Goal: Task Accomplishment & Management: Use online tool/utility

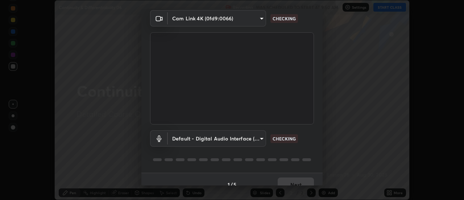
scroll to position [38, 0]
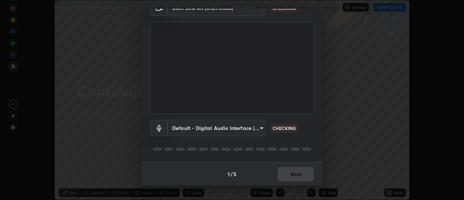
click at [301, 172] on div "1 / 5 Next" at bounding box center [231, 173] width 181 height 23
click at [302, 171] on div "1 / 5 Next" at bounding box center [231, 173] width 181 height 23
click at [301, 172] on div "1 / 5 Next" at bounding box center [231, 173] width 181 height 23
click at [302, 172] on div "1 / 5 Next" at bounding box center [231, 173] width 181 height 23
click at [304, 174] on div "1 / 5 Next" at bounding box center [231, 173] width 181 height 23
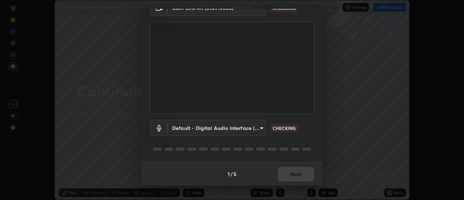
click at [304, 174] on div "1 / 5 Next" at bounding box center [231, 173] width 181 height 23
click at [304, 175] on div "1 / 5 Next" at bounding box center [231, 173] width 181 height 23
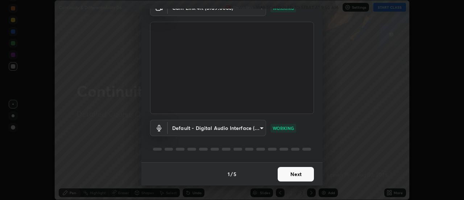
click at [305, 175] on button "Next" at bounding box center [295, 174] width 36 height 14
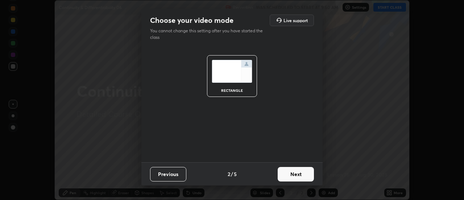
click at [306, 176] on button "Next" at bounding box center [295, 174] width 36 height 14
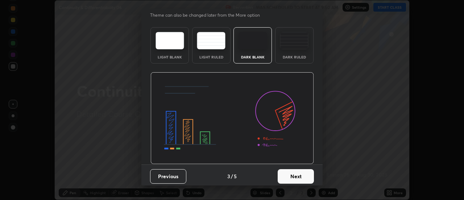
scroll to position [18, 0]
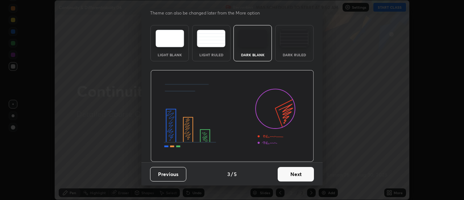
click at [307, 173] on button "Next" at bounding box center [295, 174] width 36 height 14
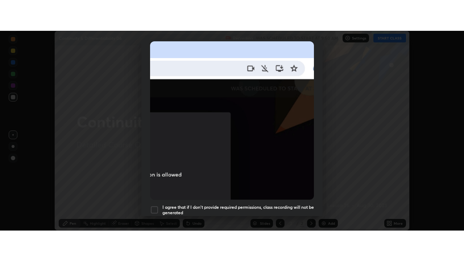
scroll to position [186, 0]
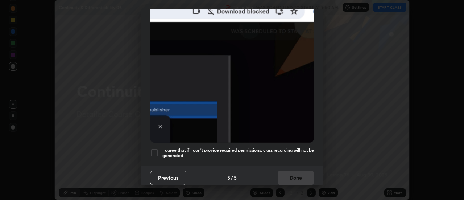
click at [285, 151] on h5 "I agree that if I don't provide required permissions, class recording will not …" at bounding box center [237, 152] width 151 height 11
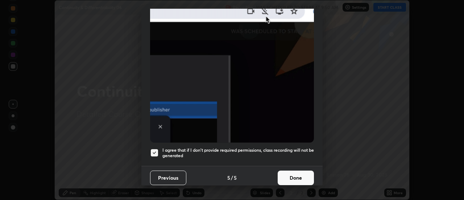
click at [290, 178] on button "Done" at bounding box center [295, 177] width 36 height 14
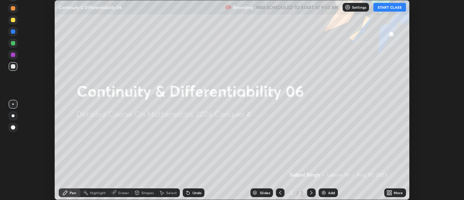
click at [383, 11] on button "START CLASS" at bounding box center [389, 7] width 33 height 9
click at [391, 193] on icon at bounding box center [389, 192] width 6 height 6
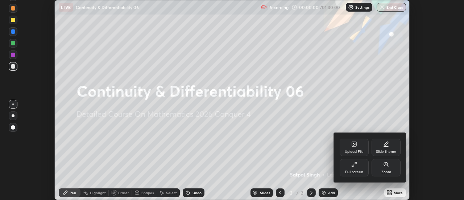
click at [357, 170] on div "Full screen" at bounding box center [354, 172] width 18 height 4
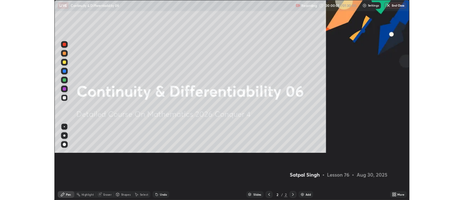
scroll to position [261, 464]
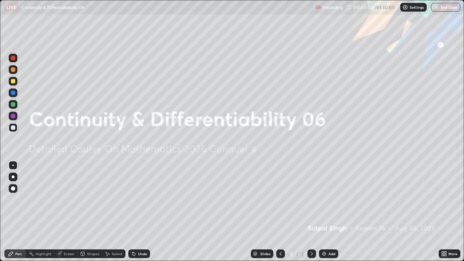
click at [323, 199] on img at bounding box center [324, 254] width 6 height 6
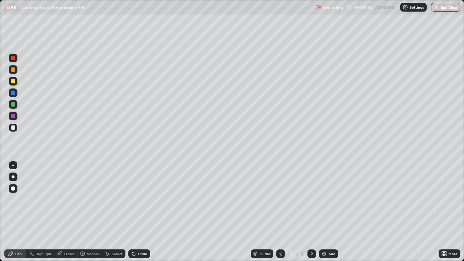
click at [324, 199] on img at bounding box center [324, 254] width 6 height 6
click at [65, 199] on div "Eraser" at bounding box center [69, 254] width 11 height 4
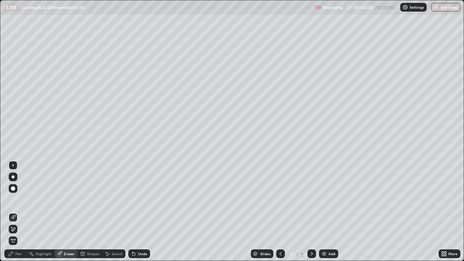
click at [20, 199] on div "Pen" at bounding box center [15, 253] width 22 height 9
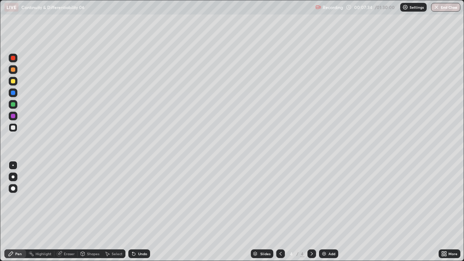
click at [319, 199] on div "Add" at bounding box center [328, 253] width 19 height 9
click at [133, 199] on icon at bounding box center [133, 253] width 3 height 3
click at [13, 83] on div at bounding box center [13, 81] width 4 height 4
click at [110, 199] on div "Select" at bounding box center [113, 253] width 23 height 9
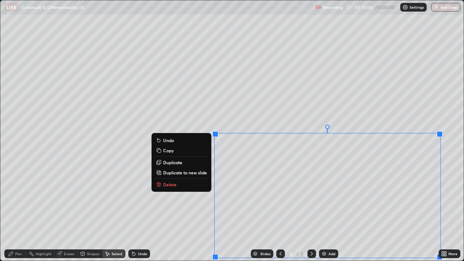
click at [194, 173] on p "Duplicate to new slide" at bounding box center [185, 172] width 44 height 6
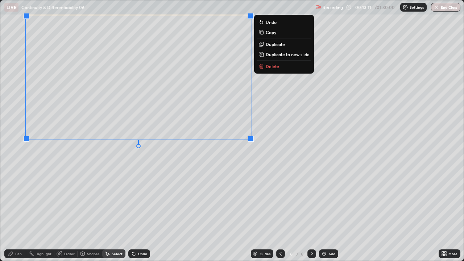
click at [68, 199] on div "Eraser" at bounding box center [69, 254] width 11 height 4
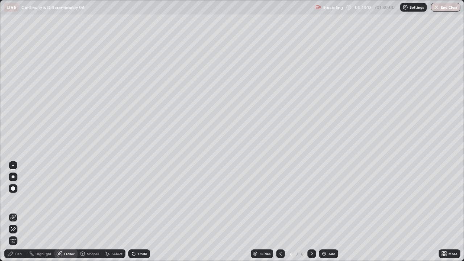
click at [14, 199] on icon at bounding box center [14, 229] width 4 height 4
click at [17, 199] on div "Pen" at bounding box center [18, 254] width 7 height 4
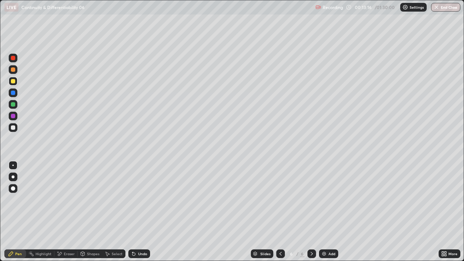
click at [110, 199] on div "Select" at bounding box center [113, 253] width 23 height 9
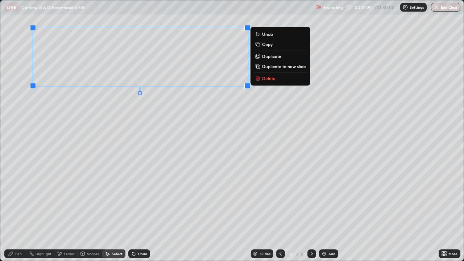
click at [167, 127] on div "0 ° Undo Copy Duplicate Duplicate to new slide Delete" at bounding box center [231, 130] width 463 height 260
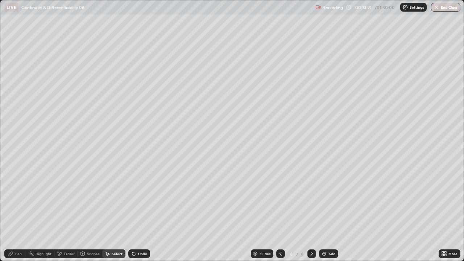
click at [24, 199] on div "Pen" at bounding box center [15, 253] width 22 height 9
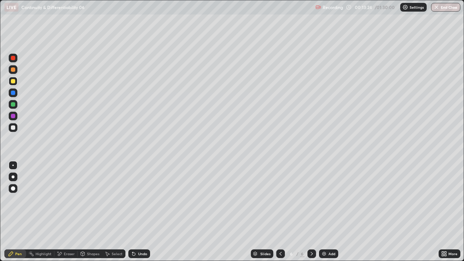
click at [444, 199] on icon at bounding box center [445, 255] width 2 height 2
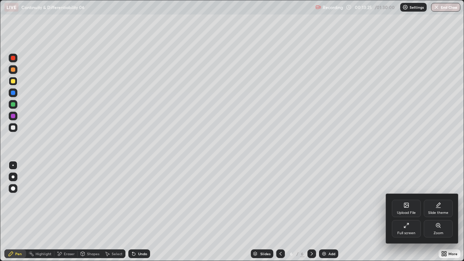
click at [411, 199] on div "Full screen" at bounding box center [406, 233] width 18 height 4
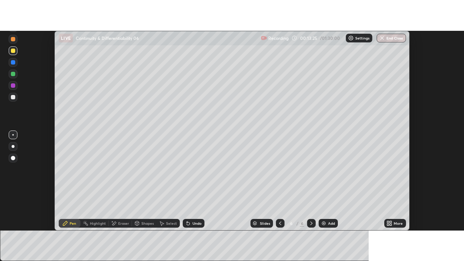
scroll to position [36014, 35750]
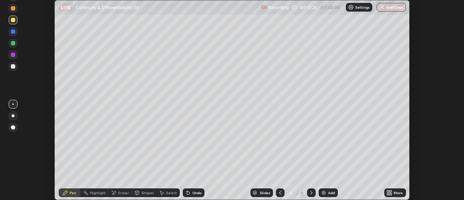
click at [399, 191] on div "More" at bounding box center [397, 192] width 9 height 4
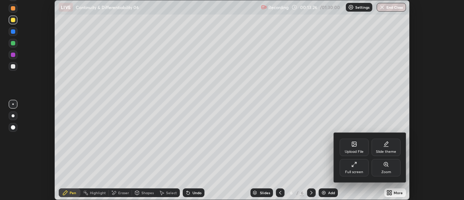
click at [359, 168] on div "Full screen" at bounding box center [353, 167] width 29 height 17
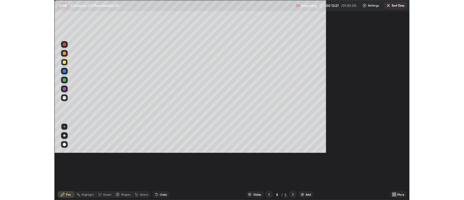
scroll to position [261, 464]
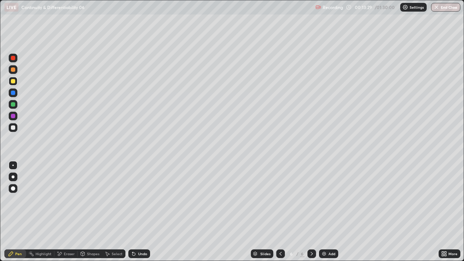
click at [14, 129] on div at bounding box center [13, 127] width 4 height 4
click at [71, 199] on div "Eraser" at bounding box center [69, 254] width 11 height 4
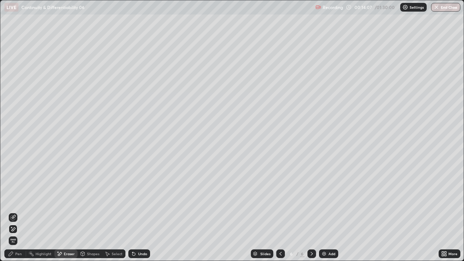
click at [18, 199] on div "Pen" at bounding box center [18, 254] width 7 height 4
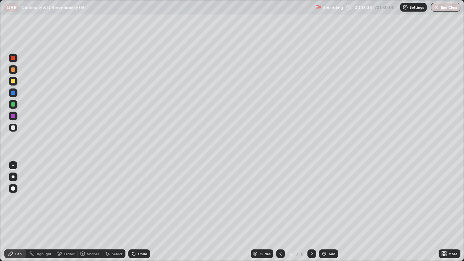
click at [144, 199] on div "Undo" at bounding box center [139, 253] width 22 height 9
click at [138, 199] on div "Undo" at bounding box center [142, 254] width 9 height 4
click at [135, 199] on icon at bounding box center [134, 254] width 6 height 6
click at [121, 199] on div "Select" at bounding box center [117, 254] width 11 height 4
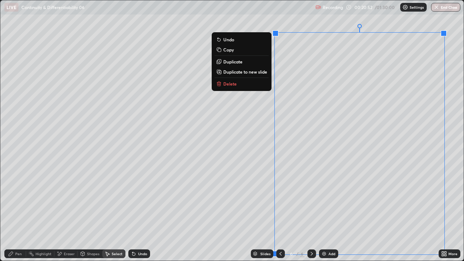
click at [235, 74] on p "Duplicate to new slide" at bounding box center [245, 72] width 44 height 6
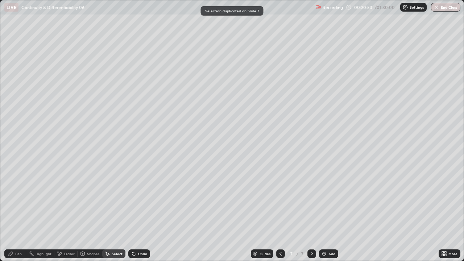
click at [17, 199] on div "Pen" at bounding box center [18, 254] width 7 height 4
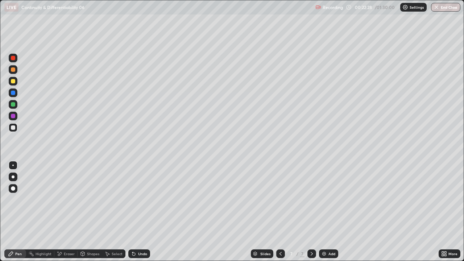
click at [135, 199] on icon at bounding box center [134, 254] width 6 height 6
click at [112, 199] on div "Select" at bounding box center [117, 254] width 11 height 4
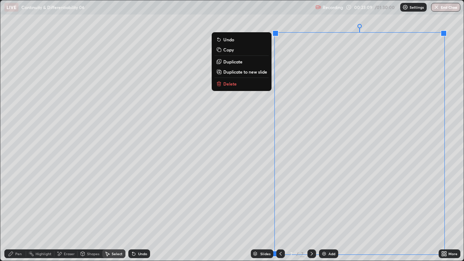
click at [229, 86] on p "Delete" at bounding box center [229, 84] width 13 height 6
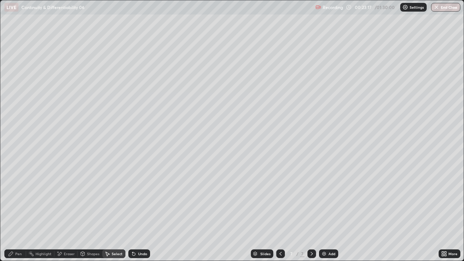
click at [265, 190] on div "0 ° Undo Copy Duplicate Duplicate to new slide Delete" at bounding box center [231, 130] width 463 height 260
click at [16, 199] on div "Pen" at bounding box center [18, 254] width 7 height 4
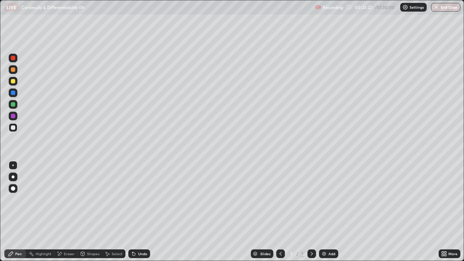
click at [445, 199] on icon at bounding box center [445, 255] width 2 height 2
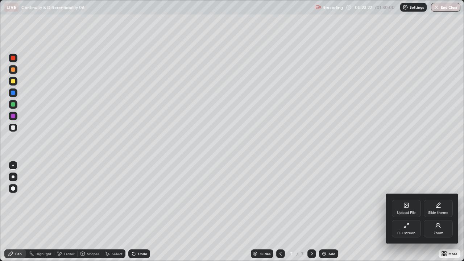
click at [402, 199] on div "Full screen" at bounding box center [405, 228] width 29 height 17
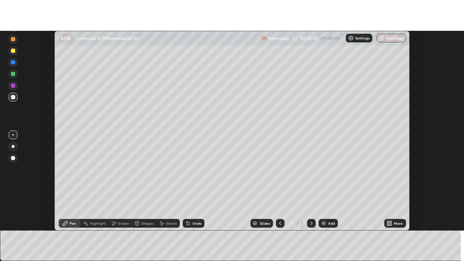
scroll to position [36014, 35750]
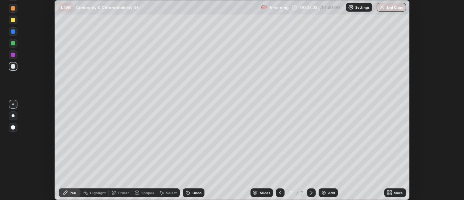
click at [390, 193] on icon at bounding box center [391, 194] width 2 height 2
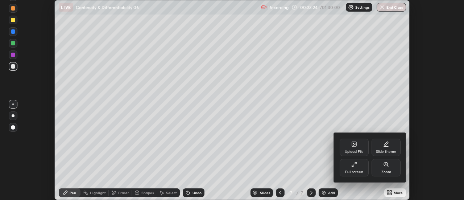
click at [363, 171] on div "Full screen" at bounding box center [353, 167] width 29 height 17
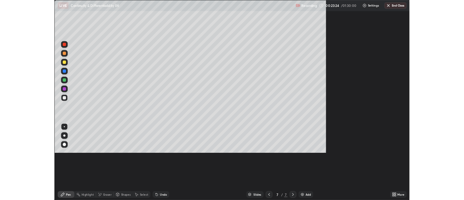
scroll to position [261, 464]
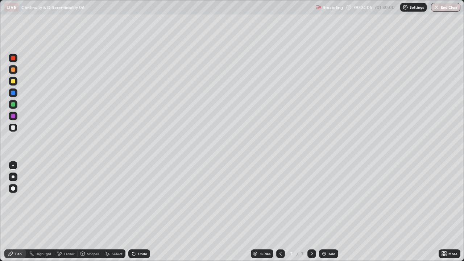
click at [133, 199] on icon at bounding box center [133, 253] width 3 height 3
click at [113, 199] on div "Select" at bounding box center [117, 254] width 11 height 4
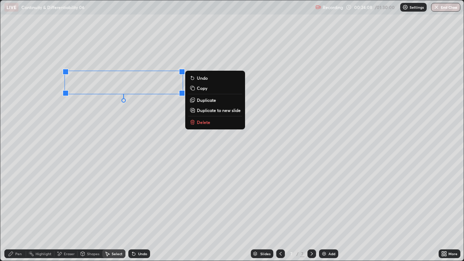
click at [194, 101] on icon at bounding box center [192, 99] width 3 height 3
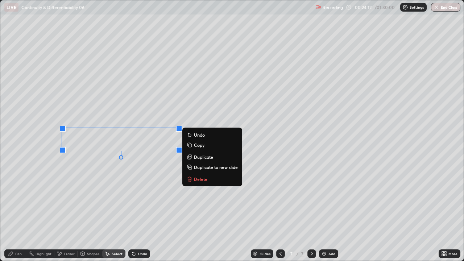
click at [120, 177] on div "0 ° Undo Copy Duplicate Duplicate to new slide Delete" at bounding box center [231, 130] width 463 height 260
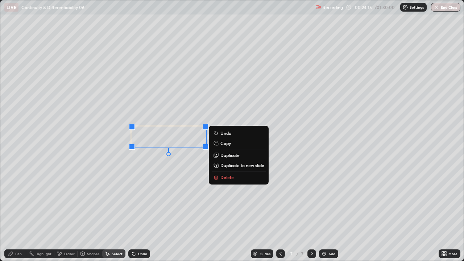
click at [14, 199] on div "Pen" at bounding box center [15, 253] width 22 height 9
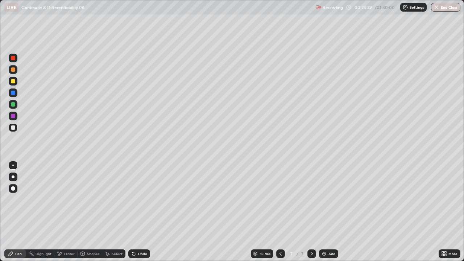
click at [442, 199] on icon at bounding box center [442, 255] width 2 height 2
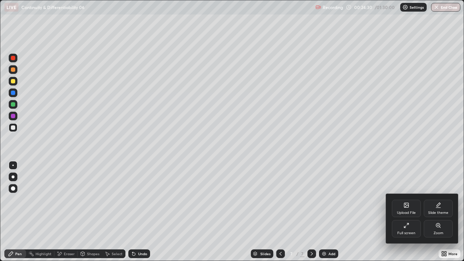
click at [406, 199] on div "Full screen" at bounding box center [406, 233] width 18 height 4
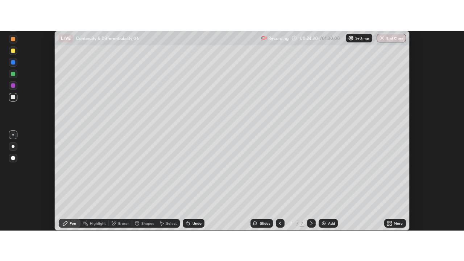
scroll to position [36014, 35750]
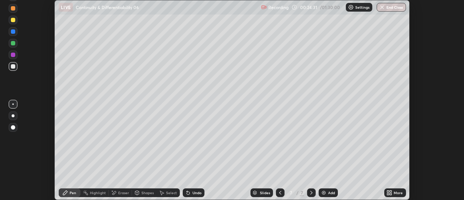
click at [400, 193] on div "More" at bounding box center [397, 192] width 9 height 4
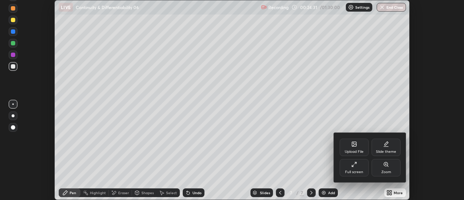
click at [366, 170] on div "Full screen" at bounding box center [353, 167] width 29 height 17
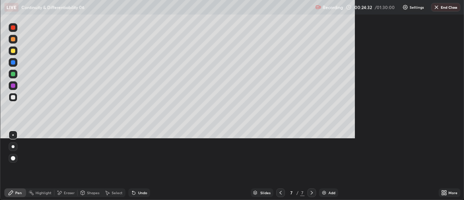
scroll to position [261, 464]
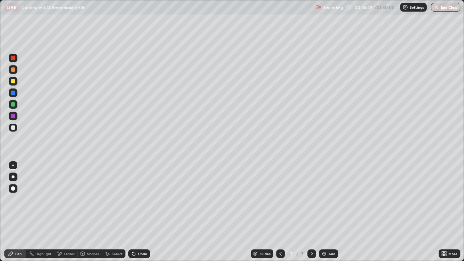
click at [67, 199] on div "Eraser" at bounding box center [69, 254] width 11 height 4
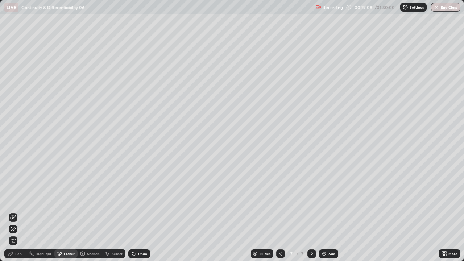
click at [144, 199] on div "Undo" at bounding box center [142, 254] width 9 height 4
click at [138, 199] on div "Undo" at bounding box center [139, 253] width 22 height 9
click at [137, 199] on div "Undo" at bounding box center [139, 253] width 22 height 9
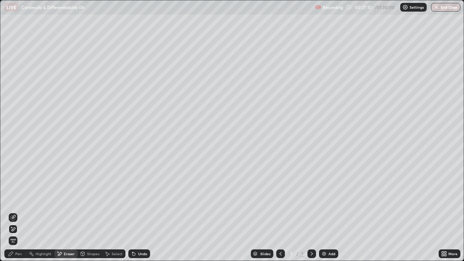
click at [20, 199] on div "Pen" at bounding box center [18, 254] width 7 height 4
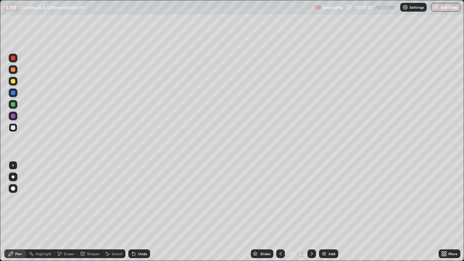
click at [114, 199] on div "Select" at bounding box center [113, 253] width 23 height 9
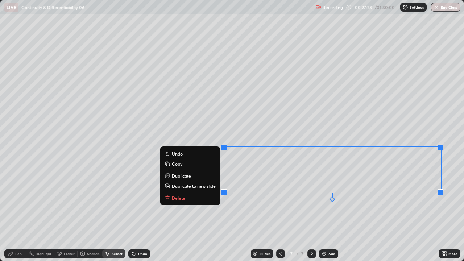
click at [349, 199] on div "0 ° Undo Copy Duplicate Duplicate to new slide Delete" at bounding box center [231, 130] width 463 height 260
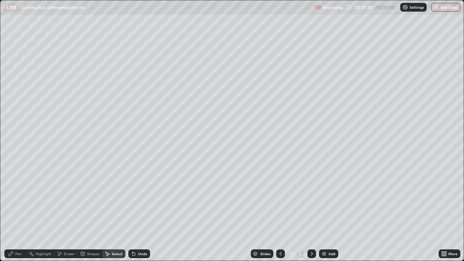
click at [69, 199] on div "Eraser" at bounding box center [69, 254] width 11 height 4
click at [19, 199] on div "Pen" at bounding box center [18, 254] width 7 height 4
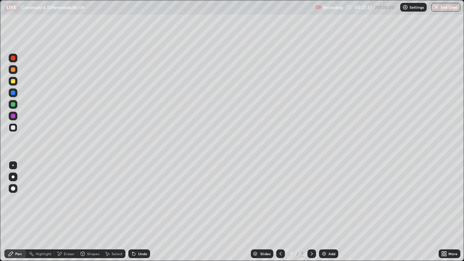
click at [64, 199] on div "Eraser" at bounding box center [65, 253] width 23 height 9
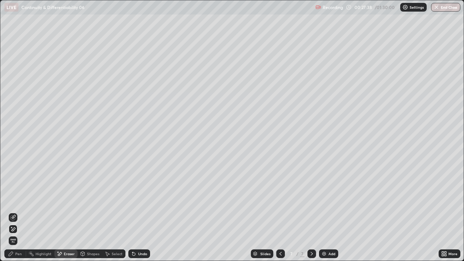
click at [20, 199] on div "Pen" at bounding box center [18, 254] width 7 height 4
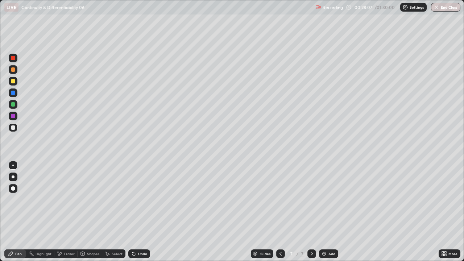
click at [445, 199] on icon at bounding box center [445, 255] width 2 height 2
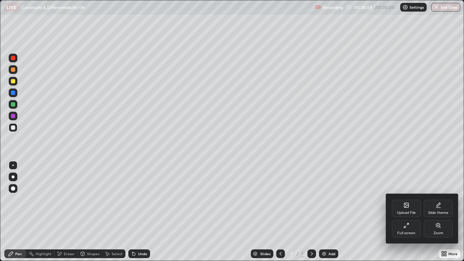
click at [400, 199] on div "Full screen" at bounding box center [405, 228] width 29 height 17
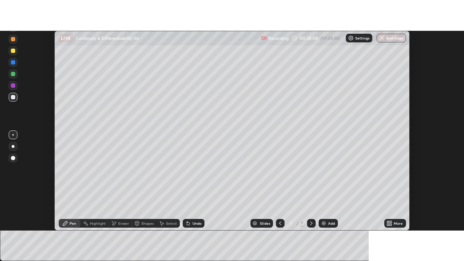
scroll to position [36014, 35750]
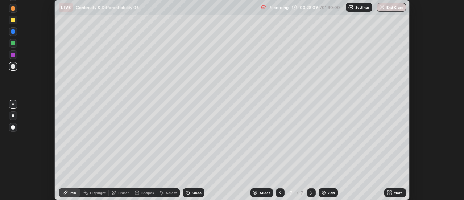
click at [396, 191] on div "More" at bounding box center [397, 192] width 9 height 4
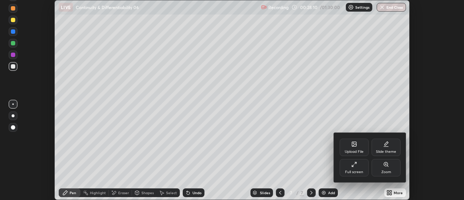
click at [357, 172] on div "Full screen" at bounding box center [354, 172] width 18 height 4
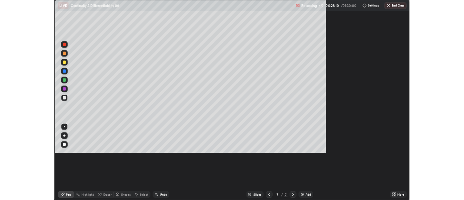
scroll to position [261, 464]
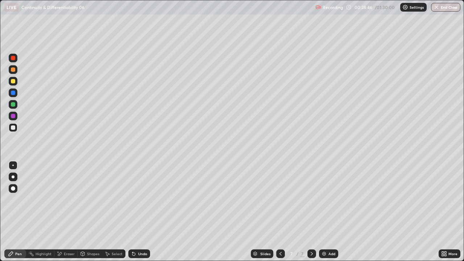
click at [142, 199] on div "Undo" at bounding box center [142, 254] width 9 height 4
click at [138, 199] on div "Undo" at bounding box center [142, 254] width 9 height 4
click at [70, 199] on div "Eraser" at bounding box center [69, 254] width 11 height 4
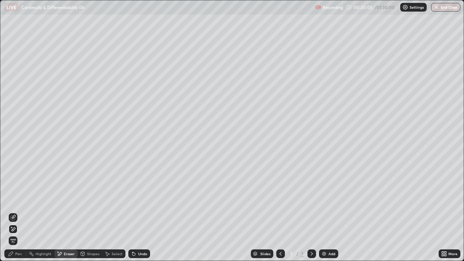
click at [17, 199] on div "Pen" at bounding box center [15, 253] width 22 height 9
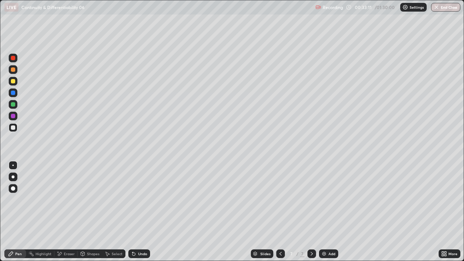
click at [325, 199] on img at bounding box center [324, 254] width 6 height 6
click at [112, 199] on div "Select" at bounding box center [113, 253] width 23 height 9
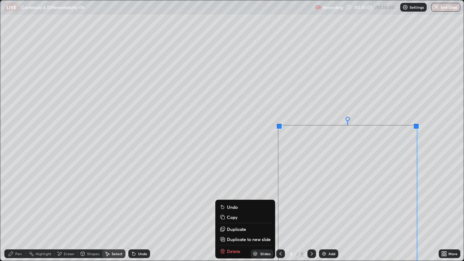
click at [19, 199] on div "Pen" at bounding box center [18, 254] width 7 height 4
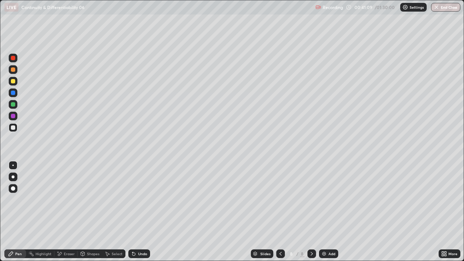
click at [443, 199] on icon at bounding box center [442, 255] width 2 height 2
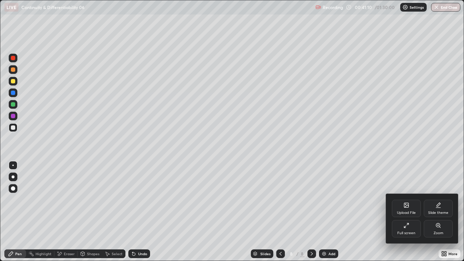
click at [410, 199] on div "Full screen" at bounding box center [405, 228] width 29 height 17
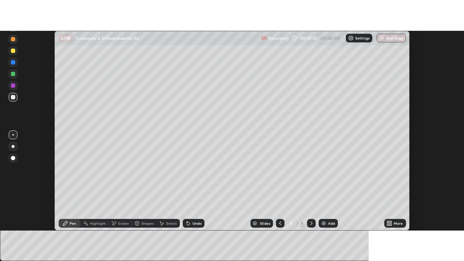
scroll to position [36014, 35750]
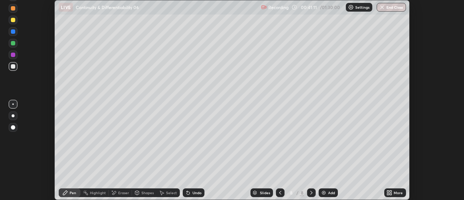
click at [398, 191] on div "More" at bounding box center [397, 192] width 9 height 4
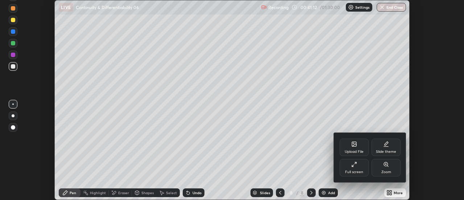
click at [357, 168] on div "Full screen" at bounding box center [353, 167] width 29 height 17
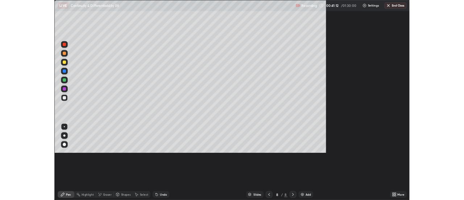
scroll to position [261, 464]
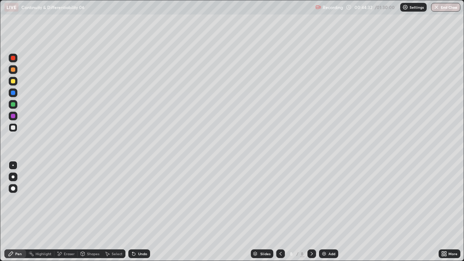
click at [113, 199] on div "Select" at bounding box center [117, 254] width 11 height 4
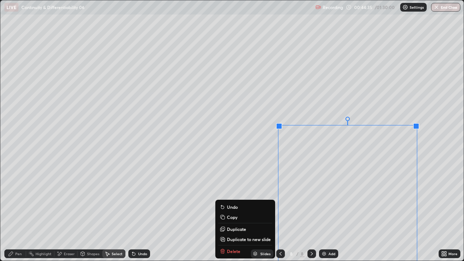
click at [244, 199] on p "Duplicate to new slide" at bounding box center [249, 239] width 44 height 6
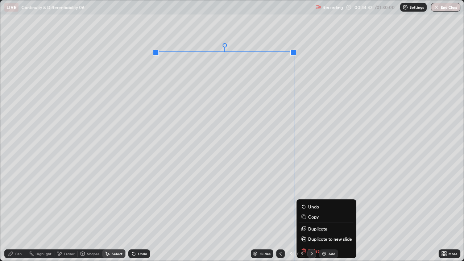
click at [148, 199] on div "Undo" at bounding box center [139, 253] width 22 height 9
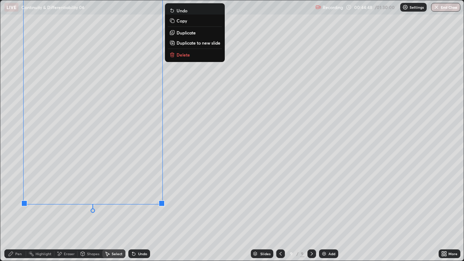
click at [64, 199] on div "Eraser" at bounding box center [69, 254] width 11 height 4
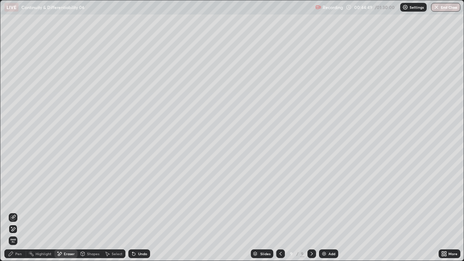
click at [20, 199] on div "Pen" at bounding box center [18, 254] width 7 height 4
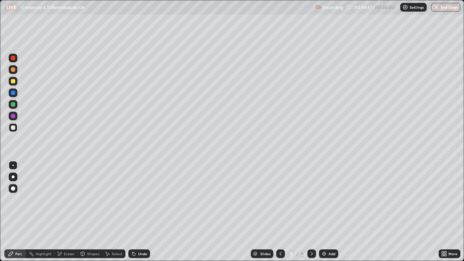
click at [444, 199] on icon at bounding box center [445, 255] width 2 height 2
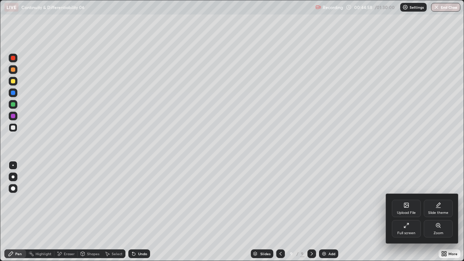
click at [411, 199] on div "Full screen" at bounding box center [405, 228] width 29 height 17
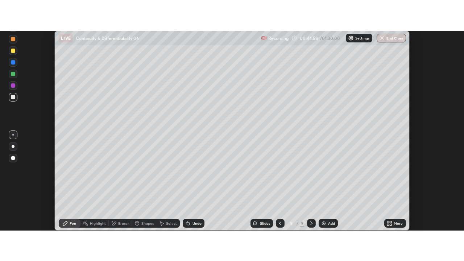
scroll to position [36014, 35750]
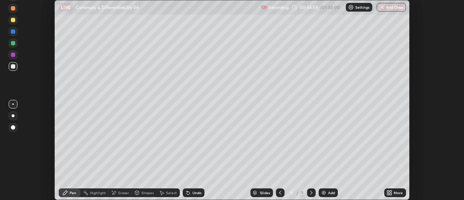
click at [390, 193] on icon at bounding box center [391, 194] width 2 height 2
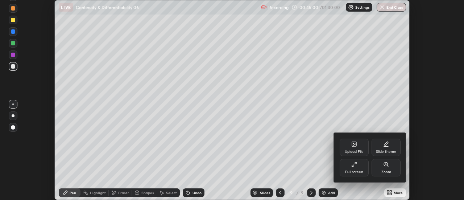
click at [356, 171] on div "Full screen" at bounding box center [354, 172] width 18 height 4
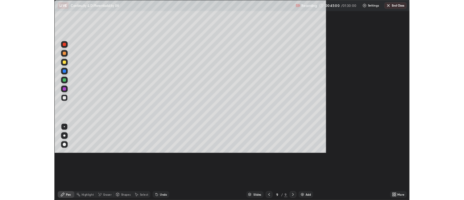
scroll to position [261, 464]
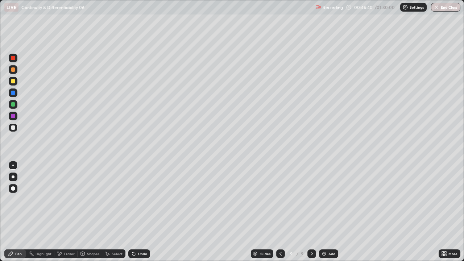
click at [277, 199] on icon at bounding box center [280, 254] width 6 height 6
click at [279, 199] on icon at bounding box center [280, 254] width 2 height 4
click at [310, 199] on icon at bounding box center [311, 254] width 2 height 4
click at [311, 199] on icon at bounding box center [312, 254] width 6 height 6
click at [139, 199] on div "Undo" at bounding box center [142, 254] width 9 height 4
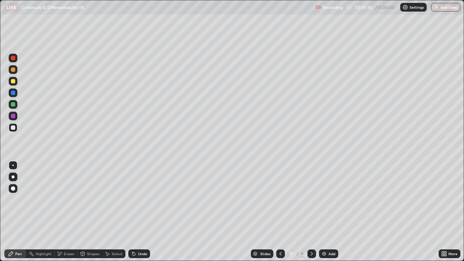
click at [74, 199] on div "Eraser" at bounding box center [65, 253] width 23 height 9
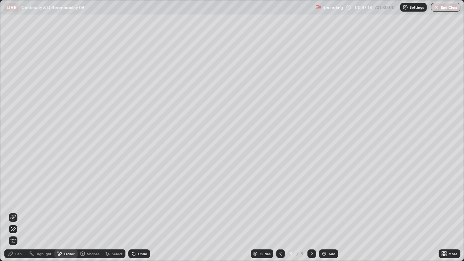
click at [14, 199] on icon at bounding box center [13, 217] width 6 height 6
click at [14, 199] on div "Pen" at bounding box center [15, 253] width 22 height 9
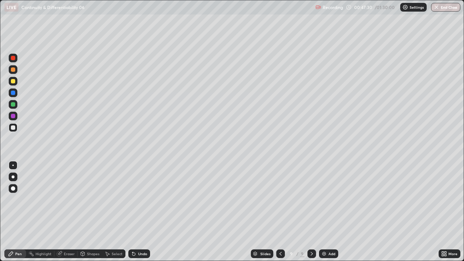
click at [140, 199] on div "Undo" at bounding box center [142, 254] width 9 height 4
click at [139, 199] on div "Undo" at bounding box center [142, 254] width 9 height 4
click at [72, 199] on div "Eraser" at bounding box center [69, 254] width 11 height 4
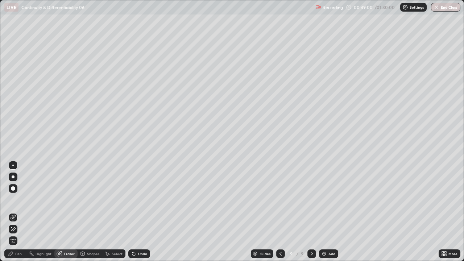
click at [18, 199] on div "Pen" at bounding box center [18, 254] width 7 height 4
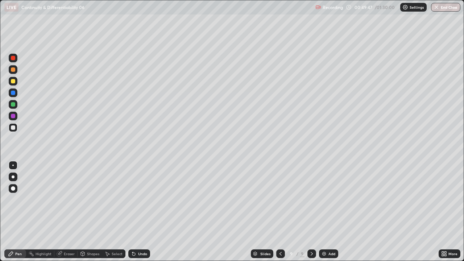
click at [145, 199] on div "Undo" at bounding box center [139, 253] width 22 height 9
click at [142, 199] on div "Undo" at bounding box center [142, 254] width 9 height 4
click at [141, 199] on div "Undo" at bounding box center [142, 254] width 9 height 4
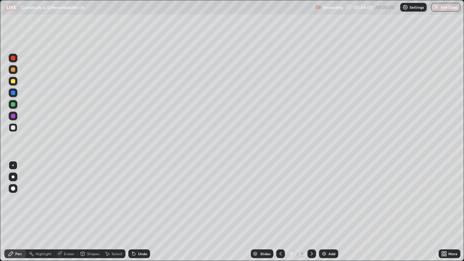
click at [114, 199] on div "Select" at bounding box center [113, 253] width 23 height 9
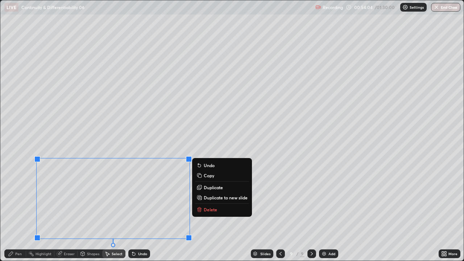
click at [202, 197] on icon at bounding box center [199, 197] width 6 height 6
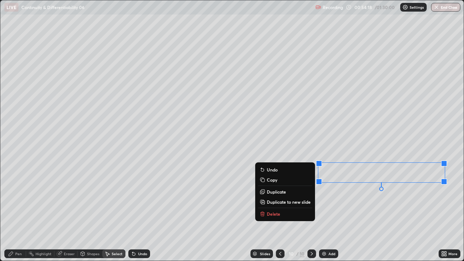
click at [219, 199] on div "0 ° Undo Copy Duplicate Duplicate to new slide Delete" at bounding box center [231, 130] width 463 height 260
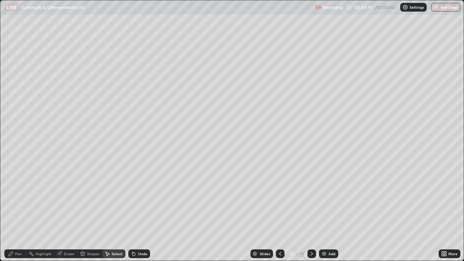
click at [24, 199] on div "Pen" at bounding box center [15, 253] width 22 height 9
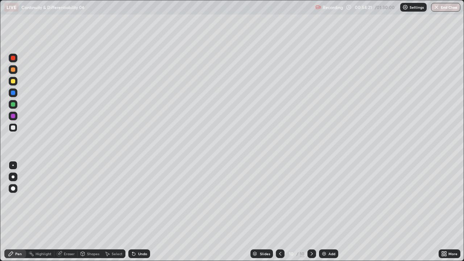
click at [444, 199] on icon at bounding box center [444, 254] width 6 height 6
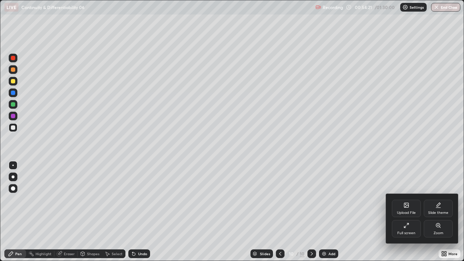
click at [414, 199] on div "Full screen" at bounding box center [405, 228] width 29 height 17
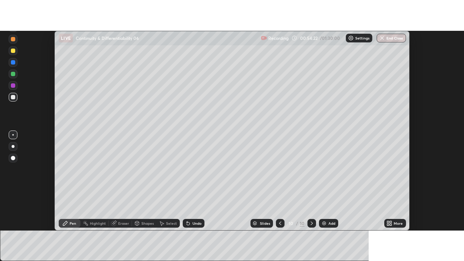
scroll to position [36014, 35750]
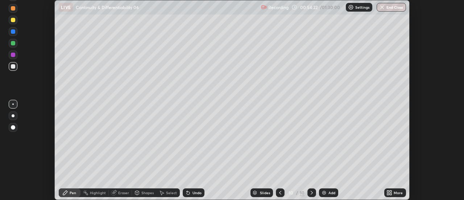
click at [401, 192] on div "More" at bounding box center [397, 192] width 9 height 4
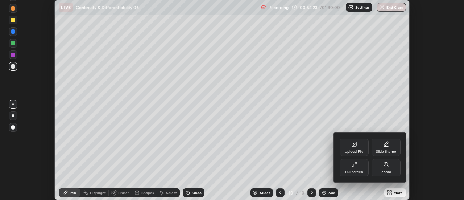
click at [361, 168] on div "Full screen" at bounding box center [353, 167] width 29 height 17
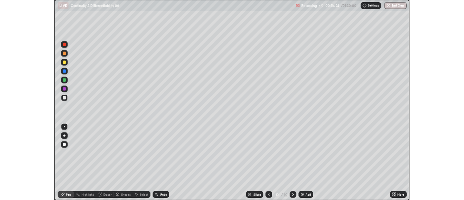
scroll to position [261, 464]
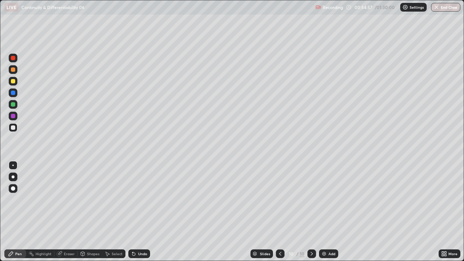
click at [444, 199] on icon at bounding box center [444, 254] width 6 height 6
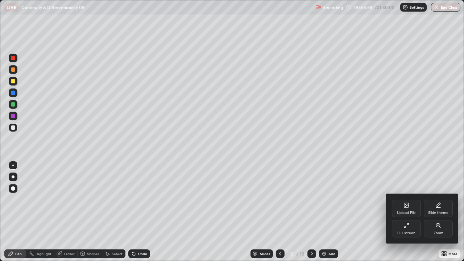
click at [401, 199] on div "Full screen" at bounding box center [405, 228] width 29 height 17
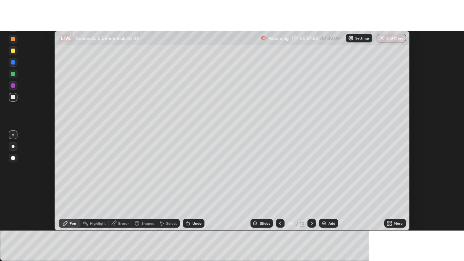
scroll to position [36014, 35750]
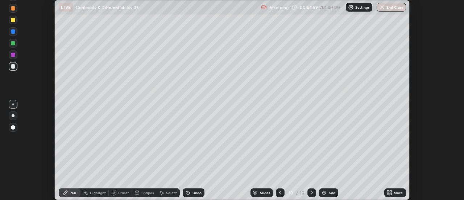
click at [390, 193] on icon at bounding box center [391, 194] width 2 height 2
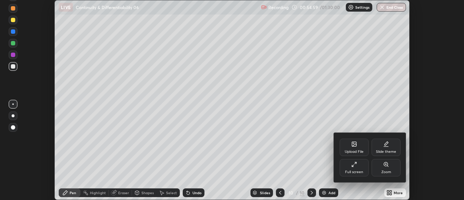
click at [356, 171] on div "Full screen" at bounding box center [354, 172] width 18 height 4
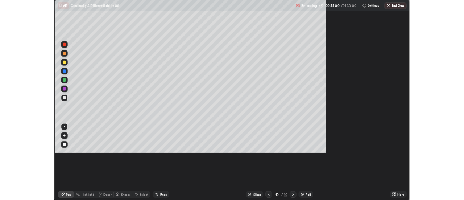
scroll to position [261, 464]
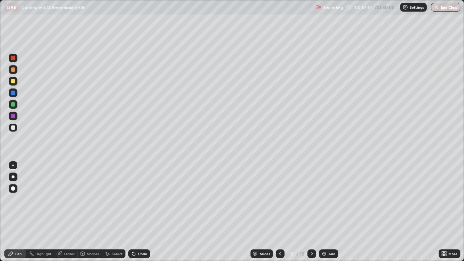
click at [142, 199] on div "Undo" at bounding box center [142, 254] width 9 height 4
click at [74, 199] on div "Eraser" at bounding box center [69, 254] width 11 height 4
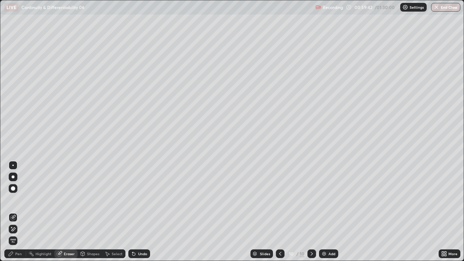
click at [15, 199] on icon at bounding box center [13, 229] width 6 height 6
click at [21, 199] on div "Pen" at bounding box center [18, 254] width 7 height 4
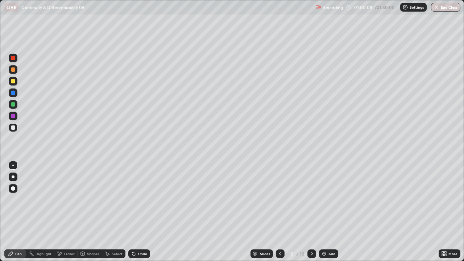
click at [67, 199] on div "Eraser" at bounding box center [69, 254] width 11 height 4
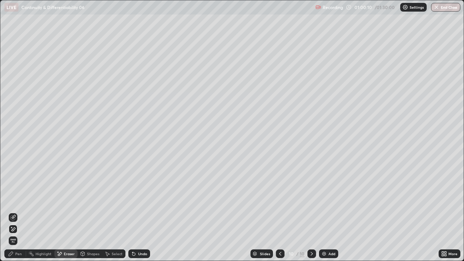
click at [14, 199] on div "Pen" at bounding box center [15, 253] width 22 height 9
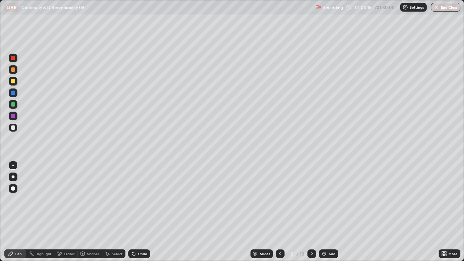
click at [279, 199] on icon at bounding box center [280, 254] width 6 height 6
click at [311, 199] on icon at bounding box center [312, 254] width 6 height 6
click at [310, 199] on icon at bounding box center [311, 254] width 2 height 4
click at [332, 199] on div "Add" at bounding box center [331, 254] width 7 height 4
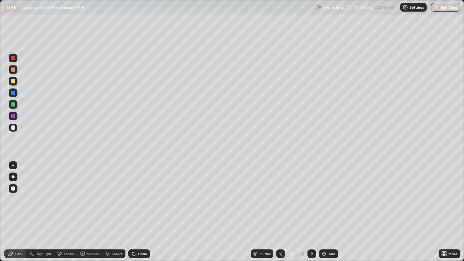
click at [279, 199] on icon at bounding box center [280, 254] width 2 height 4
click at [313, 199] on icon at bounding box center [312, 254] width 6 height 6
click at [137, 199] on div "Undo" at bounding box center [139, 253] width 22 height 9
click at [138, 199] on div "Undo" at bounding box center [142, 254] width 9 height 4
click at [135, 199] on icon at bounding box center [134, 254] width 6 height 6
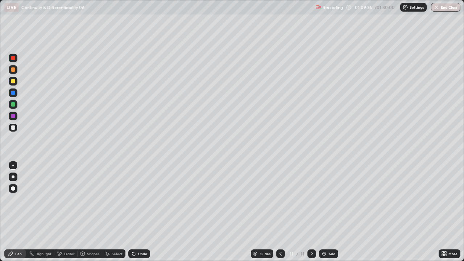
click at [143, 199] on div "Undo" at bounding box center [142, 254] width 9 height 4
click at [71, 199] on div "Eraser" at bounding box center [69, 254] width 11 height 4
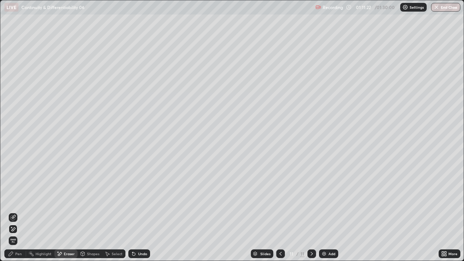
click at [23, 199] on div "Pen" at bounding box center [15, 253] width 22 height 9
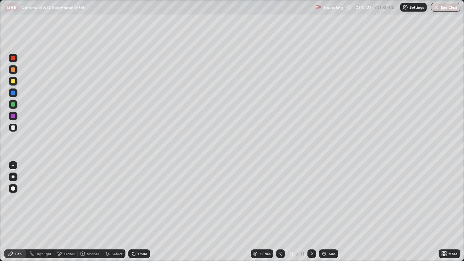
click at [323, 199] on img at bounding box center [324, 254] width 6 height 6
click at [140, 199] on div "Undo" at bounding box center [142, 254] width 9 height 4
click at [139, 199] on div "Undo" at bounding box center [142, 254] width 9 height 4
click at [132, 199] on icon at bounding box center [133, 253] width 3 height 3
click at [72, 199] on div "Eraser" at bounding box center [69, 254] width 11 height 4
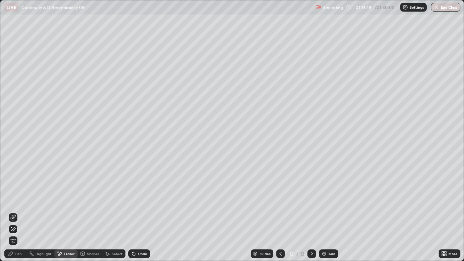
click at [18, 199] on div "Pen" at bounding box center [18, 254] width 7 height 4
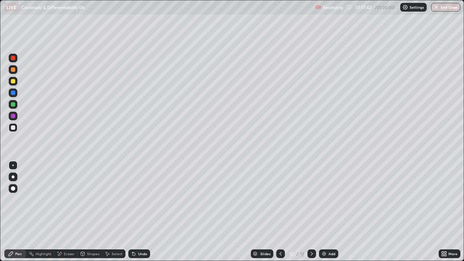
click at [72, 199] on div "Eraser" at bounding box center [69, 254] width 11 height 4
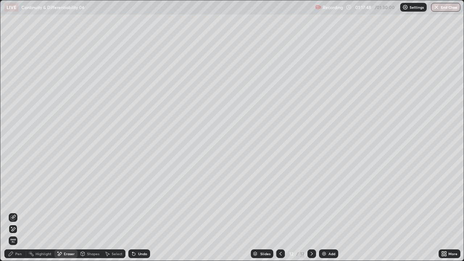
click at [20, 199] on div "Pen" at bounding box center [18, 254] width 7 height 4
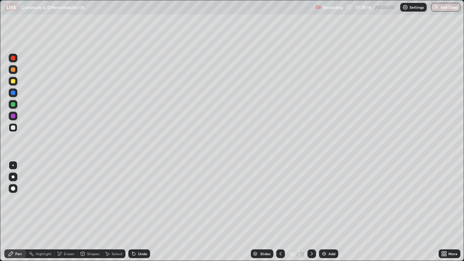
click at [116, 199] on div "Select" at bounding box center [113, 253] width 23 height 9
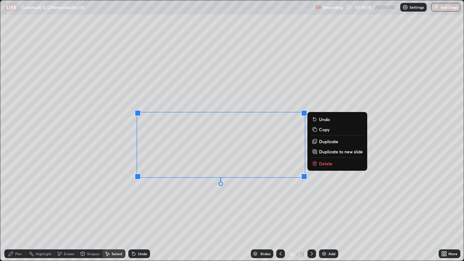
click at [320, 141] on p "Duplicate" at bounding box center [328, 141] width 19 height 6
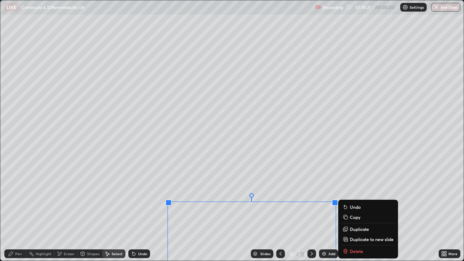
click at [66, 199] on div "Eraser" at bounding box center [69, 254] width 11 height 4
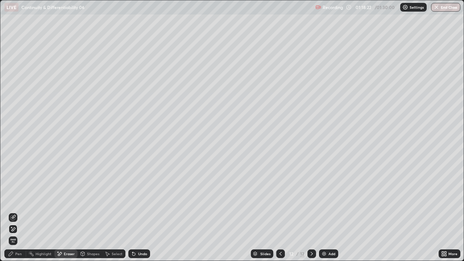
click at [17, 199] on div "Pen" at bounding box center [15, 253] width 22 height 9
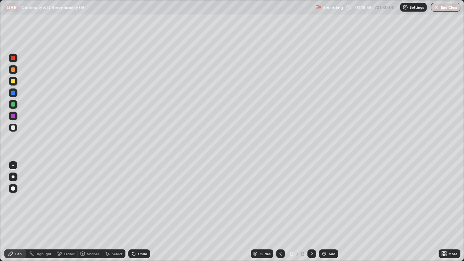
click at [444, 199] on icon at bounding box center [445, 255] width 2 height 2
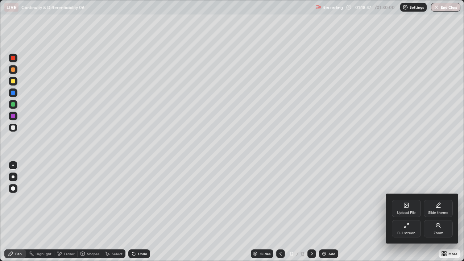
click at [403, 199] on div "Full screen" at bounding box center [405, 228] width 29 height 17
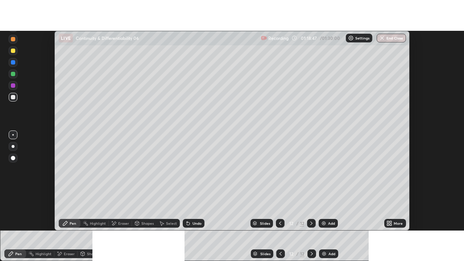
scroll to position [36014, 35750]
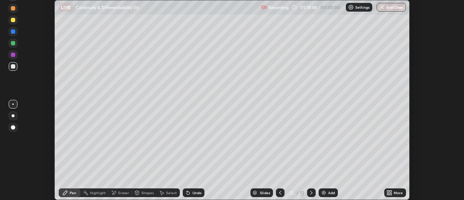
click at [391, 190] on icon at bounding box center [391, 191] width 2 height 2
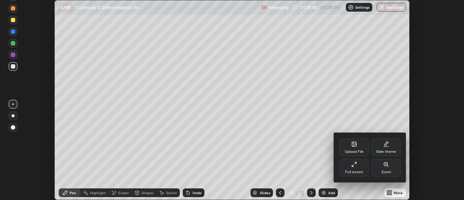
click at [359, 164] on div "Full screen" at bounding box center [353, 167] width 29 height 17
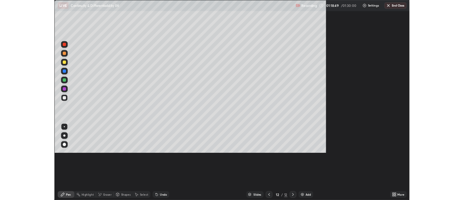
scroll to position [261, 464]
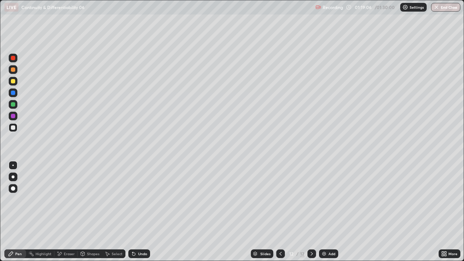
click at [112, 199] on div "Select" at bounding box center [117, 254] width 11 height 4
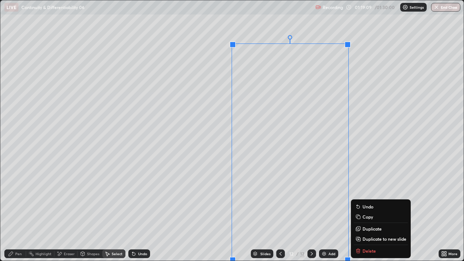
click at [358, 199] on icon at bounding box center [357, 227] width 3 height 3
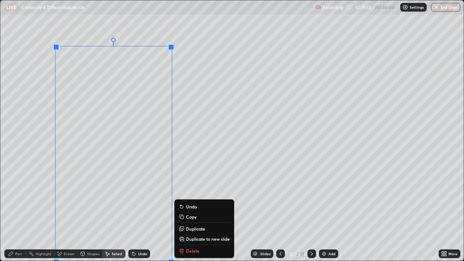
click at [67, 199] on div "Eraser" at bounding box center [69, 254] width 11 height 4
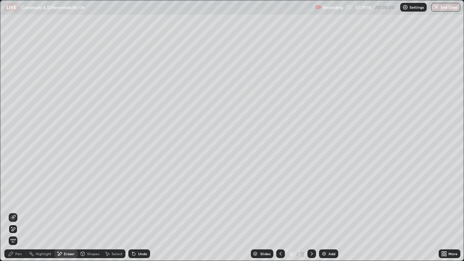
click at [20, 199] on div "Pen" at bounding box center [18, 254] width 7 height 4
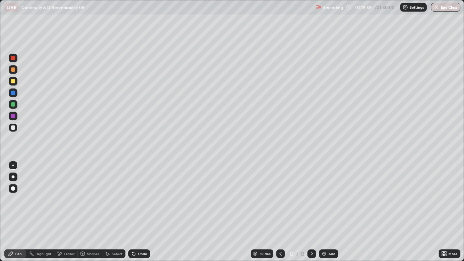
click at [442, 199] on icon at bounding box center [442, 252] width 2 height 2
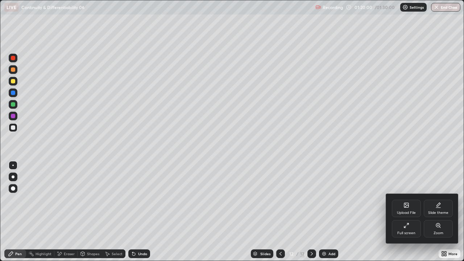
click at [392, 199] on div "Full screen" at bounding box center [405, 228] width 29 height 17
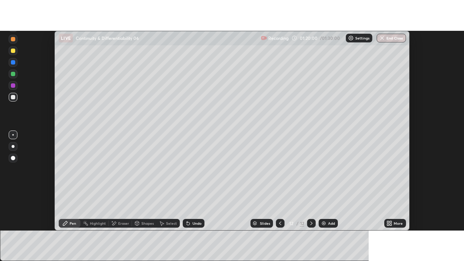
scroll to position [36014, 35750]
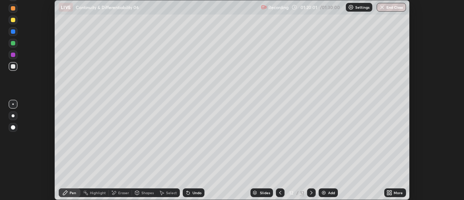
click at [390, 193] on icon at bounding box center [391, 194] width 2 height 2
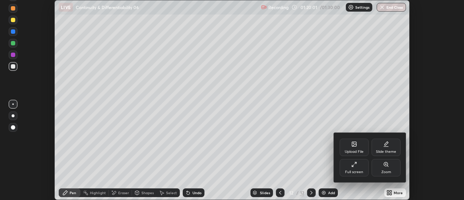
click at [362, 175] on div "Full screen" at bounding box center [353, 167] width 29 height 17
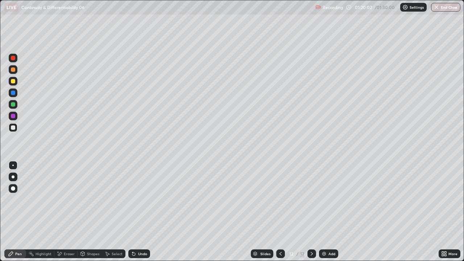
scroll to position [261, 464]
click at [280, 199] on icon at bounding box center [280, 254] width 6 height 6
click at [283, 199] on div at bounding box center [280, 253] width 9 height 9
click at [280, 199] on icon at bounding box center [280, 254] width 6 height 6
click at [283, 199] on div at bounding box center [280, 253] width 9 height 9
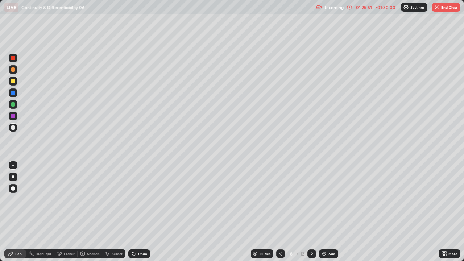
click at [278, 199] on icon at bounding box center [280, 254] width 6 height 6
click at [280, 199] on icon at bounding box center [280, 254] width 6 height 6
click at [311, 199] on icon at bounding box center [312, 254] width 6 height 6
click at [312, 199] on icon at bounding box center [312, 254] width 6 height 6
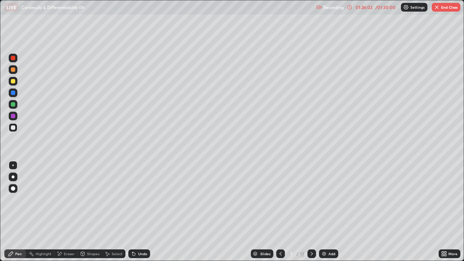
click at [311, 199] on icon at bounding box center [312, 254] width 6 height 6
click at [280, 199] on icon at bounding box center [280, 254] width 6 height 6
click at [309, 199] on icon at bounding box center [312, 254] width 6 height 6
click at [313, 199] on icon at bounding box center [312, 254] width 6 height 6
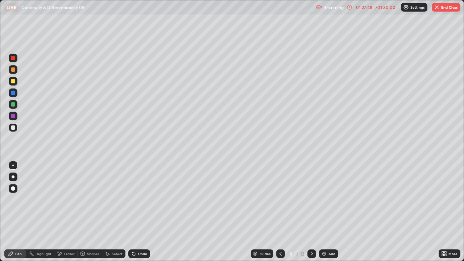
click at [311, 199] on icon at bounding box center [312, 254] width 6 height 6
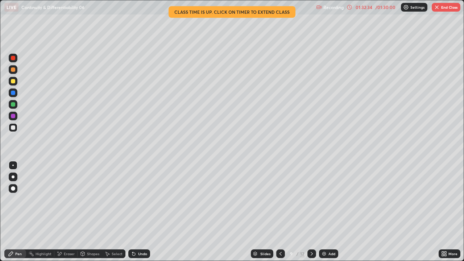
click at [441, 8] on button "End Class" at bounding box center [445, 7] width 29 height 9
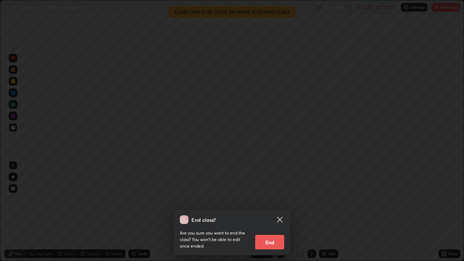
click at [273, 199] on button "End" at bounding box center [269, 242] width 29 height 14
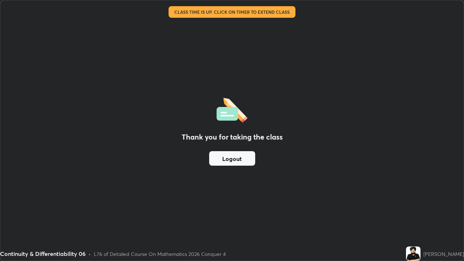
click at [238, 159] on button "Logout" at bounding box center [232, 158] width 46 height 14
click at [237, 159] on button "Logout" at bounding box center [232, 158] width 46 height 14
